Goal: Information Seeking & Learning: Learn about a topic

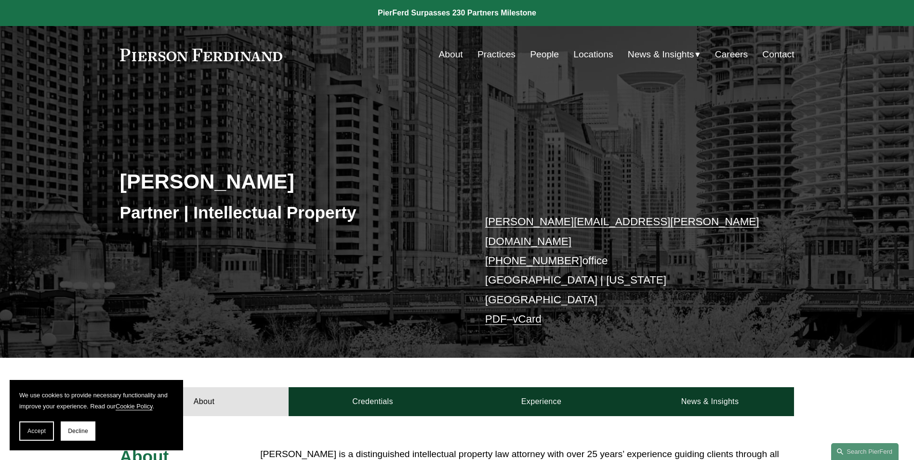
click at [593, 55] on link "Locations" at bounding box center [594, 54] width 40 height 18
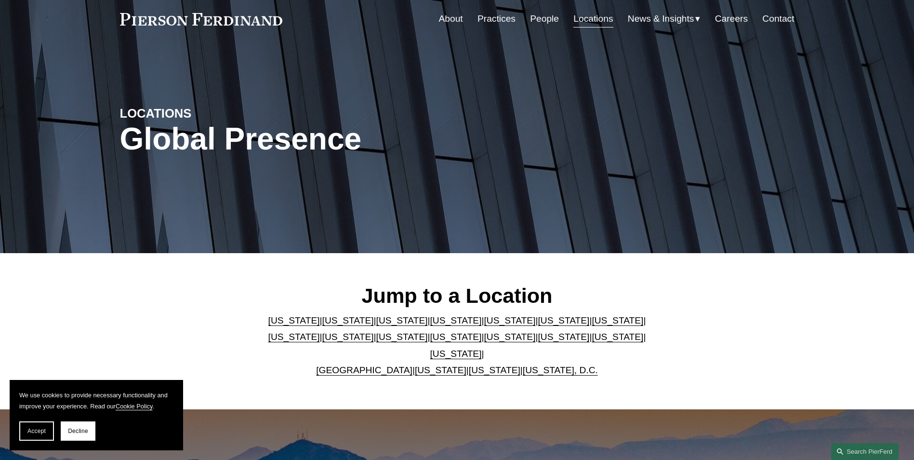
scroll to position [145, 0]
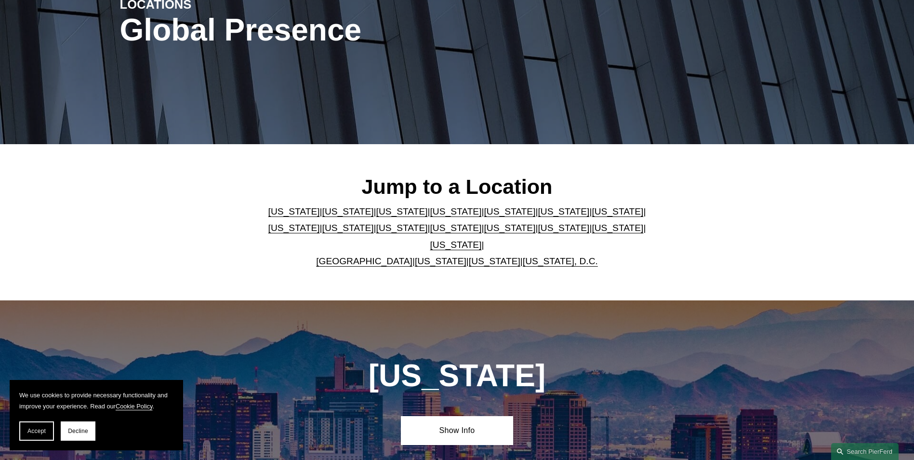
click at [426, 256] on link "Virginia" at bounding box center [441, 261] width 52 height 10
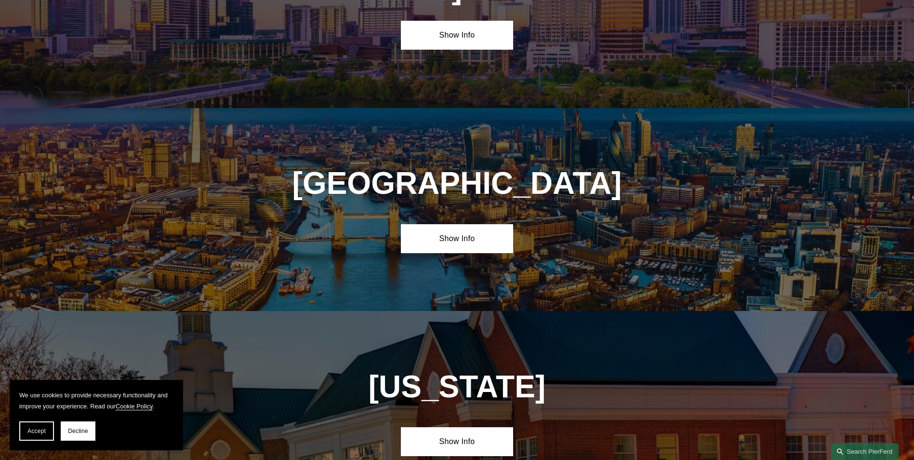
scroll to position [3690, 0]
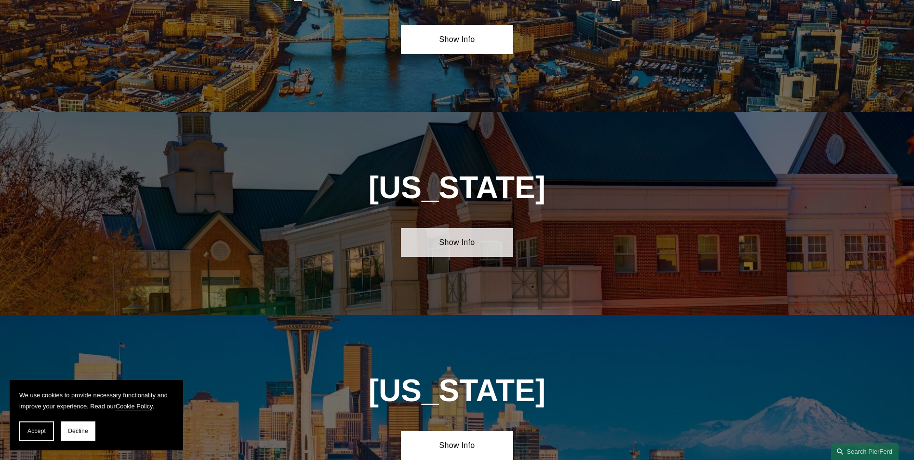
click at [455, 228] on link "Show Info" at bounding box center [457, 242] width 112 height 29
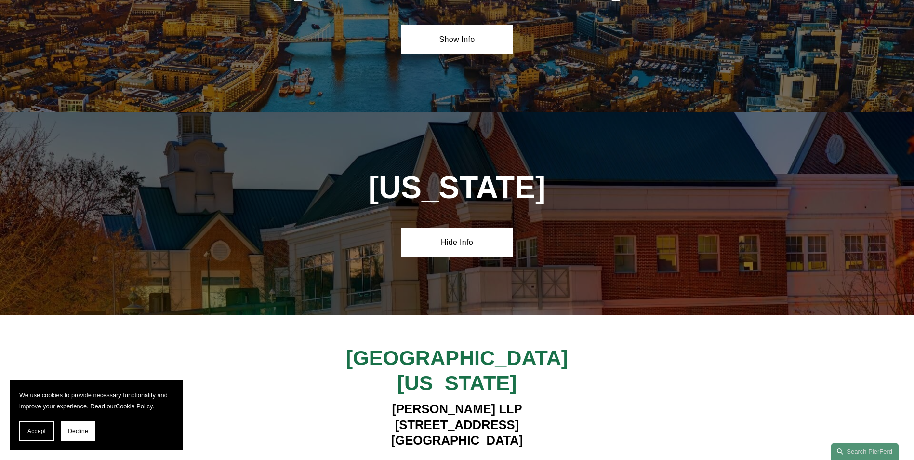
click at [448, 459] on strong "View Lawyers" at bounding box center [453, 468] width 61 height 10
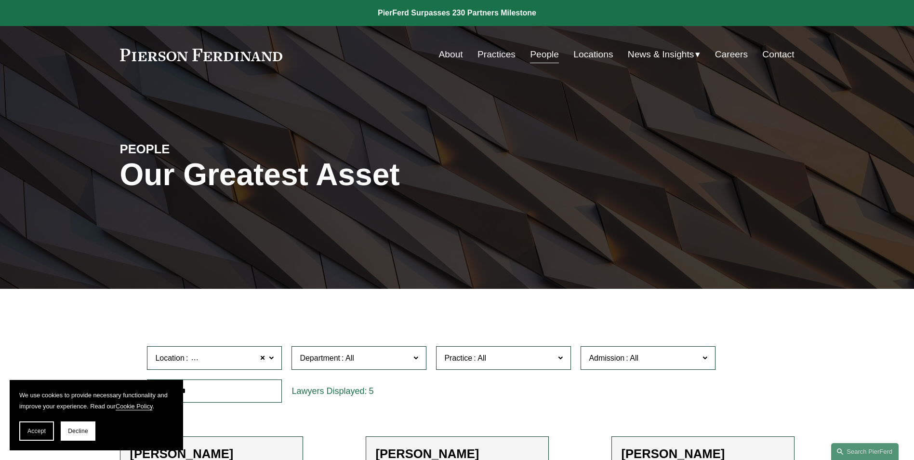
click at [451, 52] on link "About" at bounding box center [451, 54] width 24 height 18
click at [0, 0] on span "News" at bounding box center [0, 0] width 0 height 0
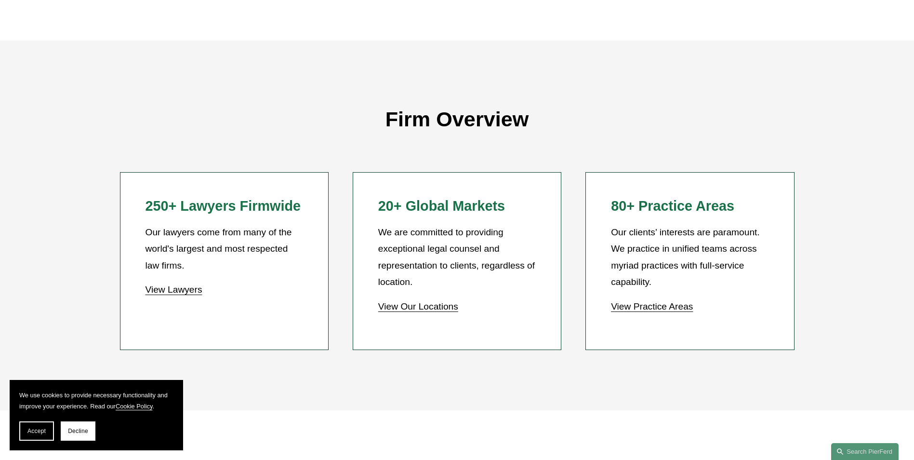
scroll to position [819, 0]
click at [163, 290] on link "View Lawyers" at bounding box center [173, 288] width 57 height 10
click at [171, 289] on link "View Lawyers" at bounding box center [173, 288] width 57 height 10
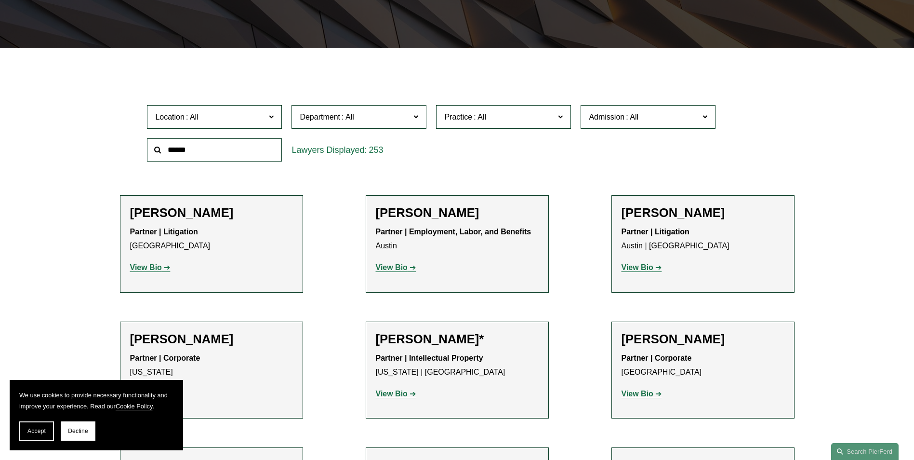
scroll to position [386, 0]
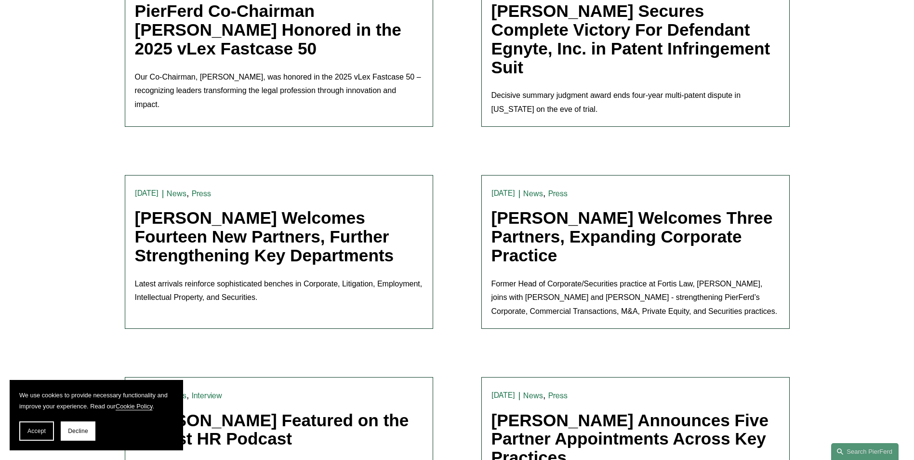
scroll to position [386, 0]
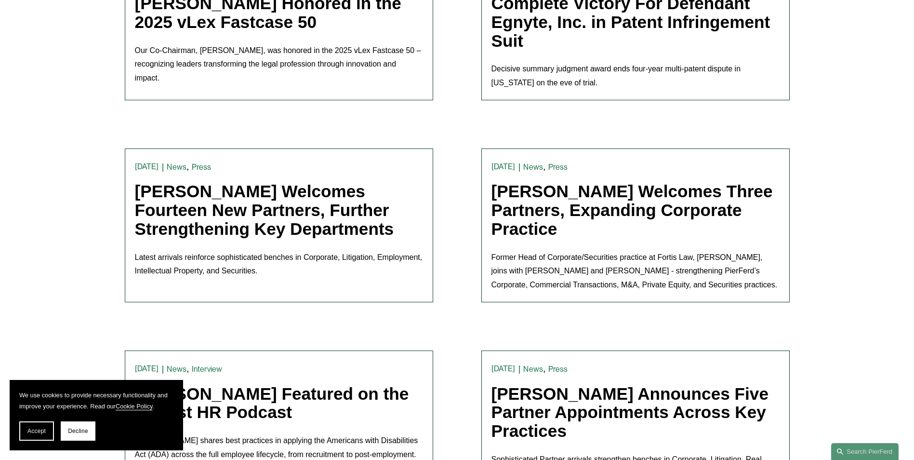
click at [259, 213] on link "Pierson Ferdinand Welcomes Fourteen New Partners, Further Strengthening Key Dep…" at bounding box center [264, 210] width 259 height 56
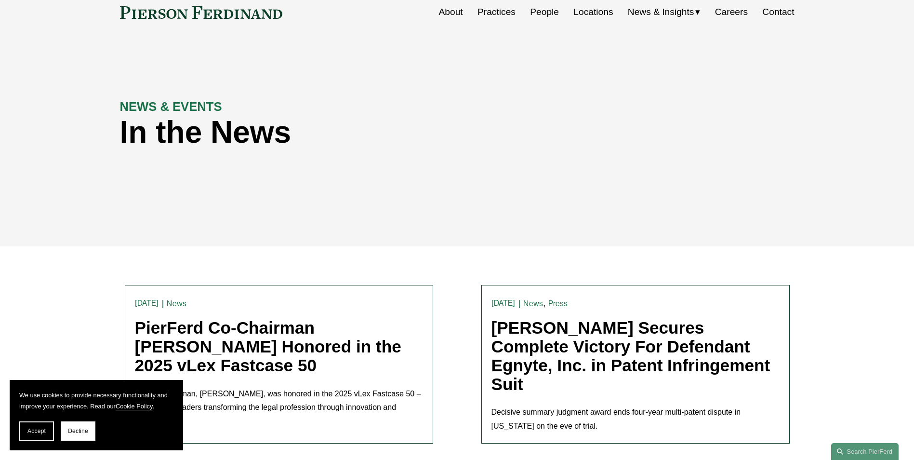
scroll to position [0, 0]
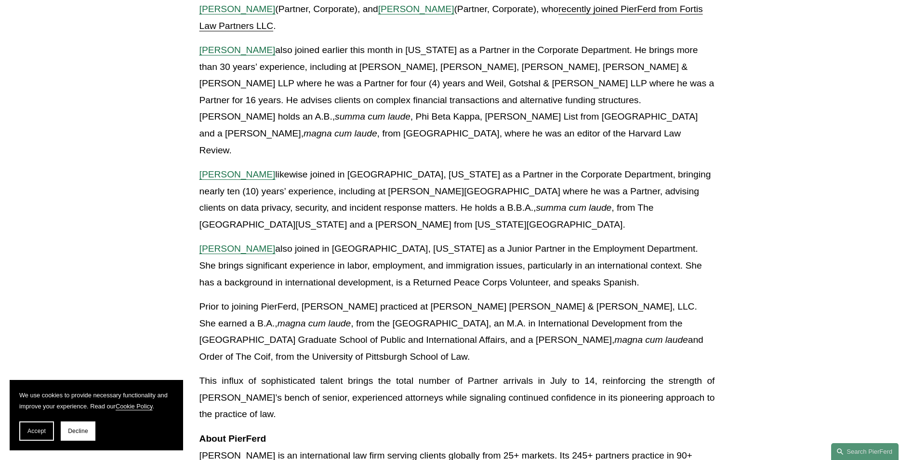
scroll to position [1880, 0]
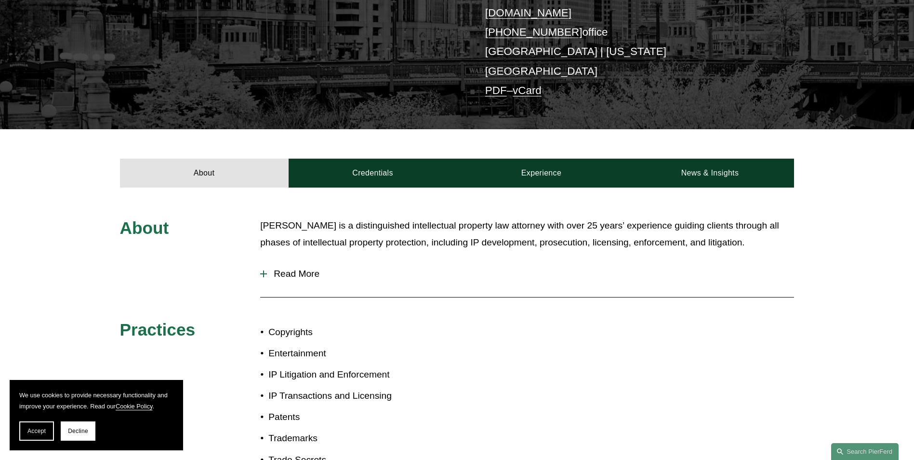
scroll to position [228, 0]
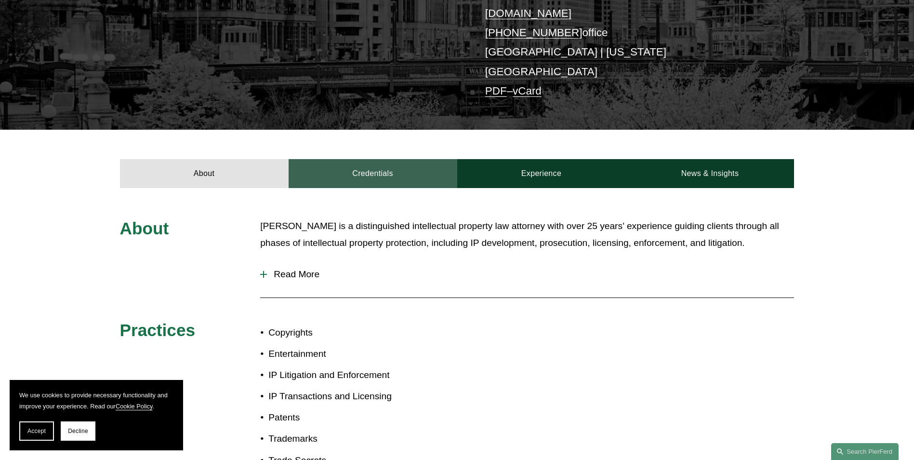
click at [381, 159] on link "Credentials" at bounding box center [373, 173] width 169 height 29
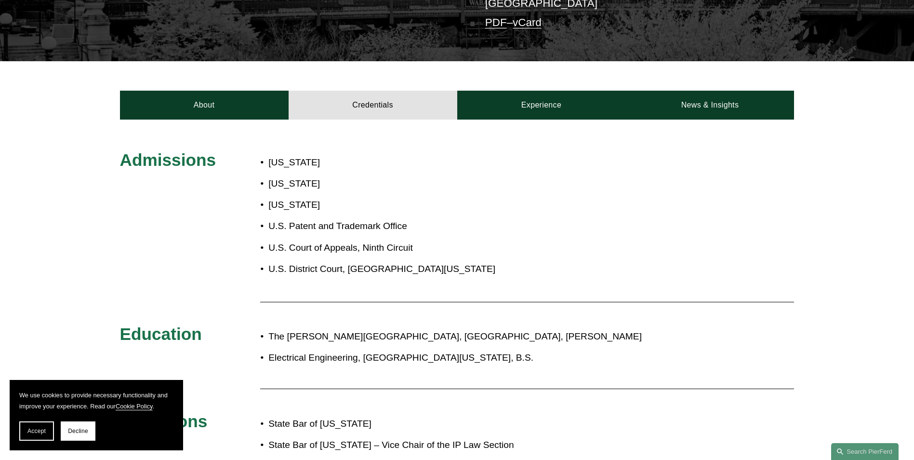
scroll to position [152, 0]
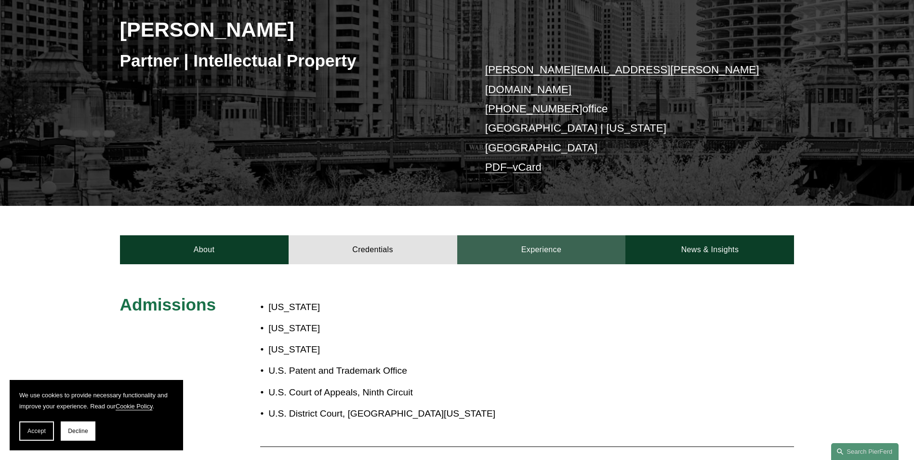
click at [540, 235] on link "Experience" at bounding box center [541, 249] width 169 height 29
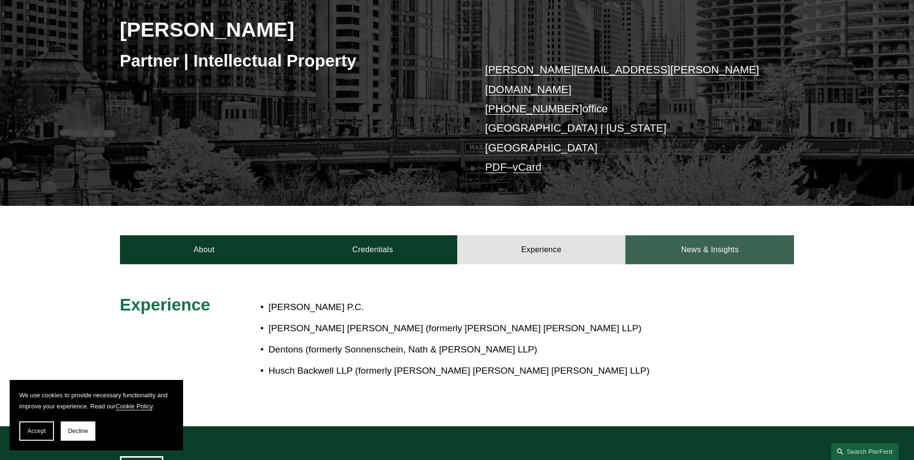
click at [705, 235] on link "News & Insights" at bounding box center [710, 249] width 169 height 29
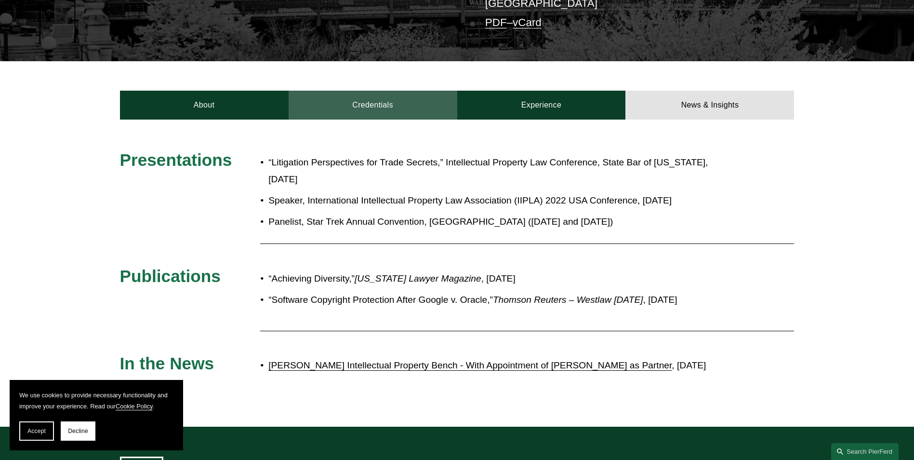
scroll to position [345, 0]
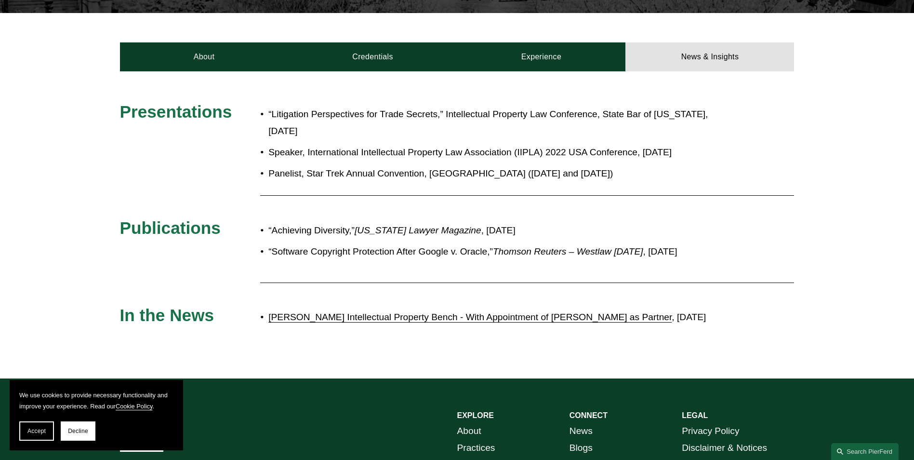
click at [371, 312] on link "[PERSON_NAME] Intellectual Property Bench - With Appointment of [PERSON_NAME] a…" at bounding box center [469, 317] width 403 height 10
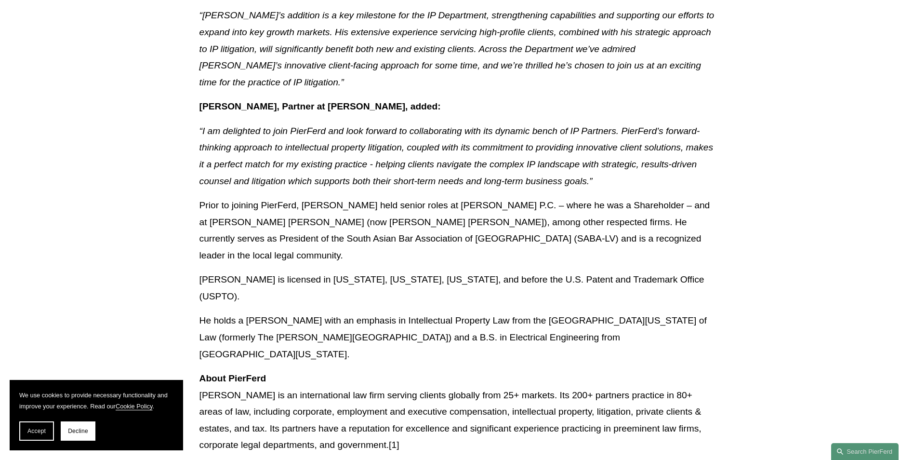
scroll to position [482, 0]
